Goal: Ask a question

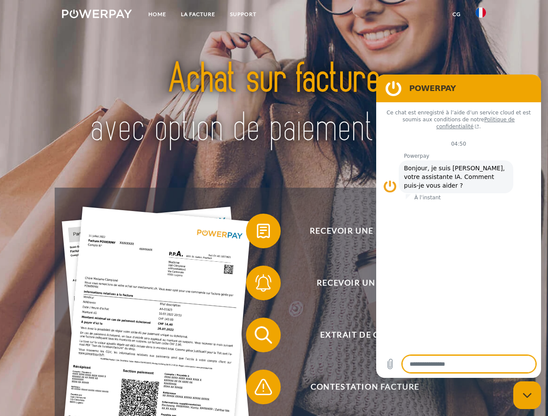
click at [97, 15] on img at bounding box center [97, 14] width 70 height 9
click at [480, 15] on img at bounding box center [480, 12] width 10 height 10
click at [456, 14] on link "CG" at bounding box center [456, 15] width 23 height 16
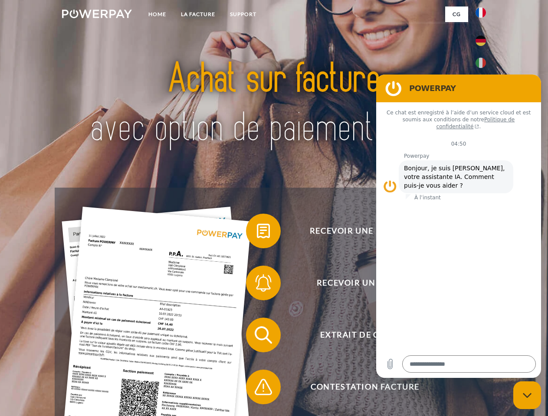
click at [257, 233] on span at bounding box center [249, 230] width 43 height 43
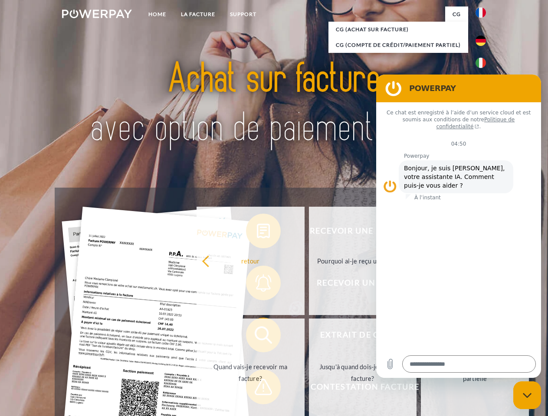
click at [257, 285] on div "Recevoir une facture ? Recevoir un rappel? Extrait de compte retour" at bounding box center [274, 361] width 438 height 347
click at [309, 337] on link "Jusqu'à quand dois-je payer ma facture?" at bounding box center [363, 373] width 108 height 108
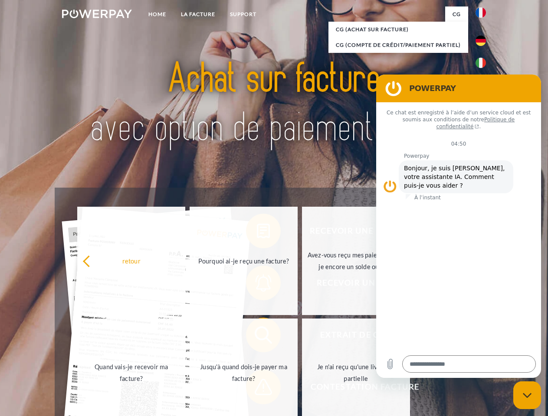
click at [257, 389] on span at bounding box center [249, 387] width 43 height 43
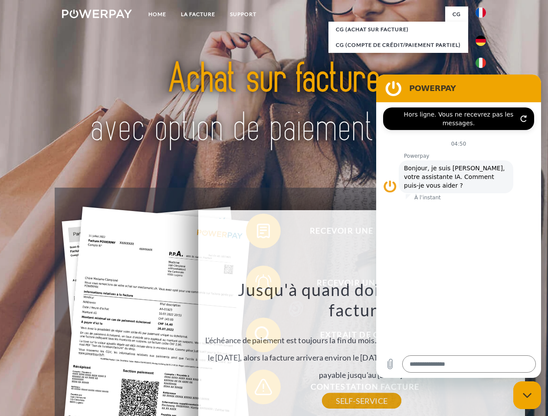
click at [527, 395] on icon "Fermer la fenêtre de messagerie" at bounding box center [526, 396] width 9 height 6
type textarea "*"
